Goal: Find specific page/section: Find specific page/section

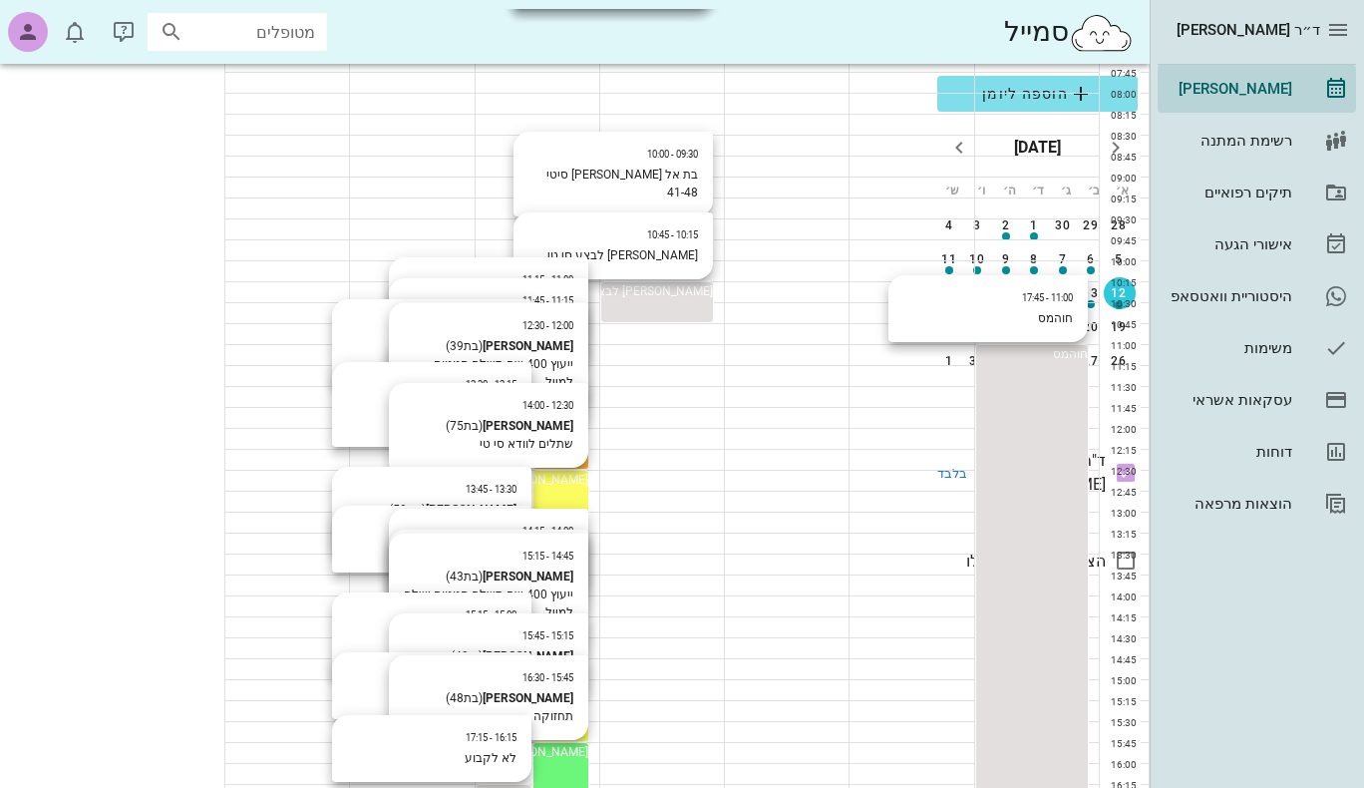
click at [533, 489] on div "12:30 - 14:00 מרדכי צדיק (בת 75 ) שתלים לוודא סי טי מרדכי צדיק" at bounding box center [560, 480] width 55 height 18
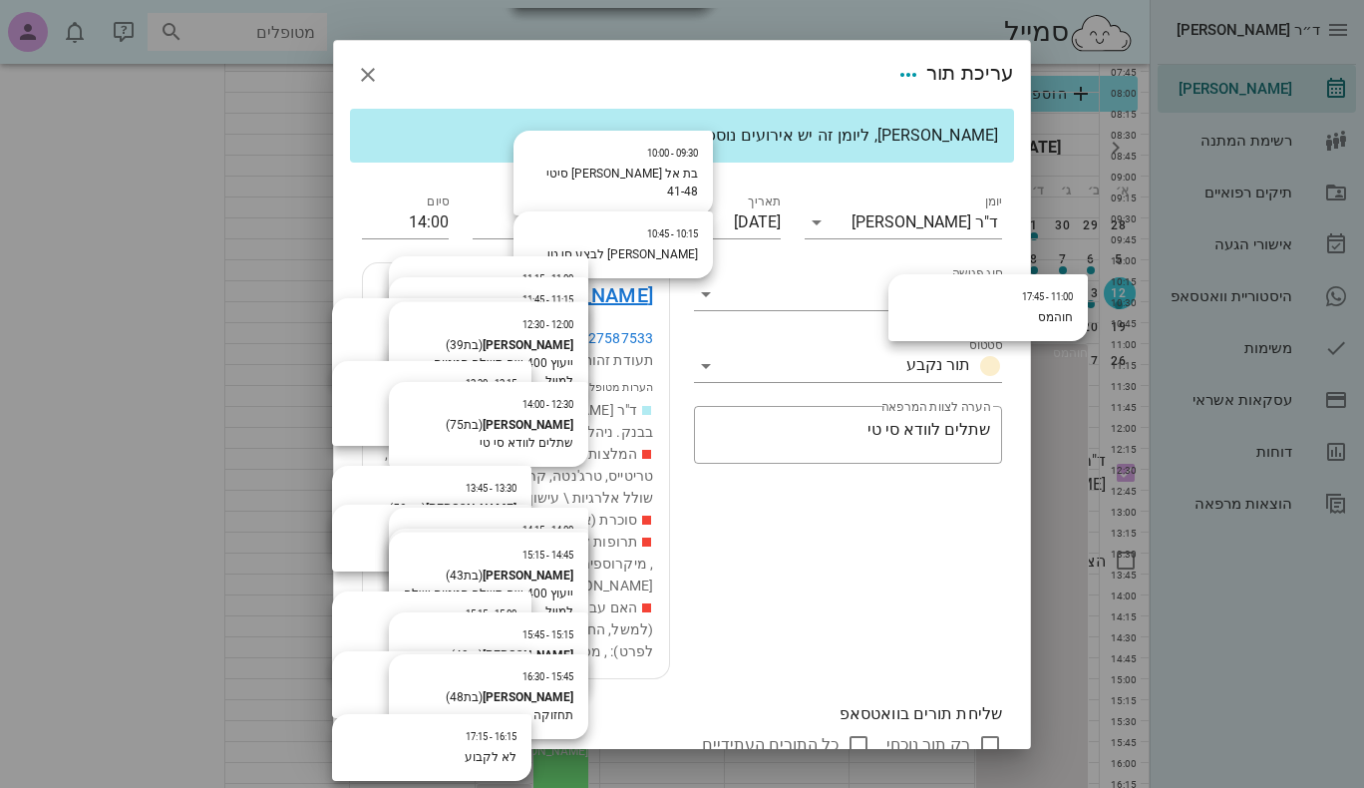
scroll to position [198, 0]
click at [631, 294] on link "מרדכי צדיק" at bounding box center [576, 295] width 154 height 32
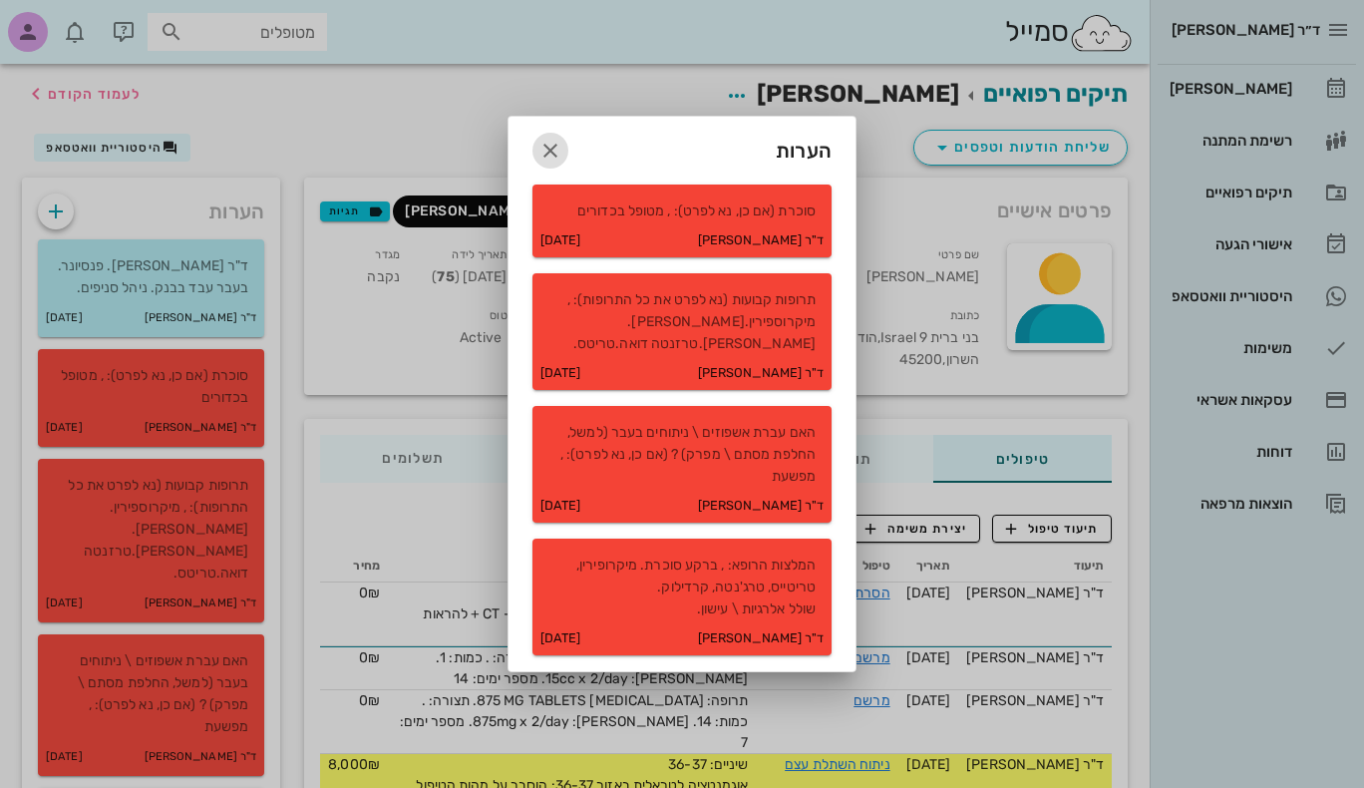
click at [549, 145] on icon "button" at bounding box center [550, 151] width 24 height 24
